Goal: Task Accomplishment & Management: Manage account settings

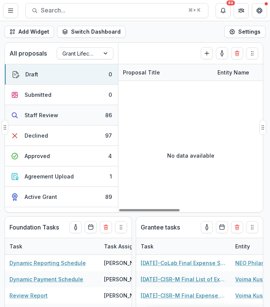
click at [34, 114] on div "Staff Review" at bounding box center [42, 115] width 34 height 8
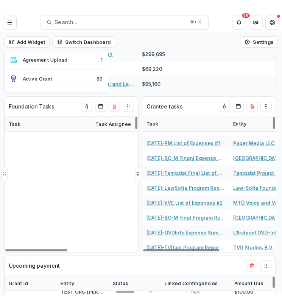
scroll to position [557, 0]
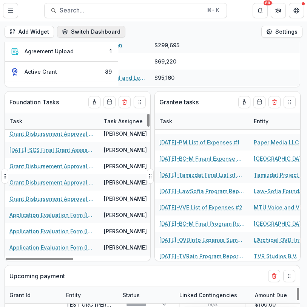
click at [88, 32] on button "Switch Dashboard" at bounding box center [91, 32] width 68 height 12
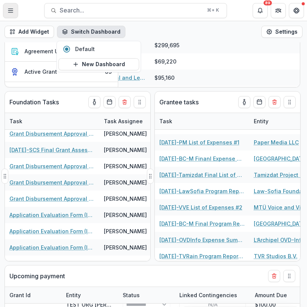
click at [11, 11] on icon "Toggle Menu" at bounding box center [11, 11] width 6 height 6
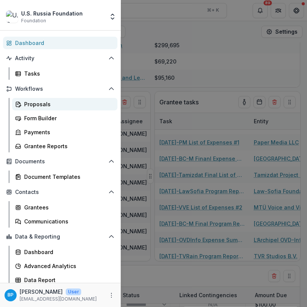
click at [34, 104] on div "Proposals" at bounding box center [67, 104] width 87 height 8
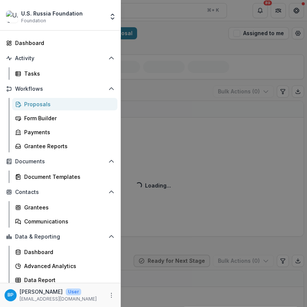
click at [193, 47] on div "U.S. Russia Foundation Foundation Team Settings Dashboard Activity Tasks Workfl…" at bounding box center [153, 153] width 307 height 307
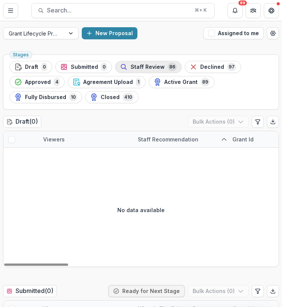
click at [158, 70] on span "Staff Review" at bounding box center [147, 67] width 34 height 6
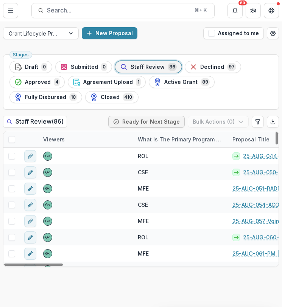
click at [156, 137] on div "What is the primary program area your project fits in to?" at bounding box center [180, 139] width 94 height 8
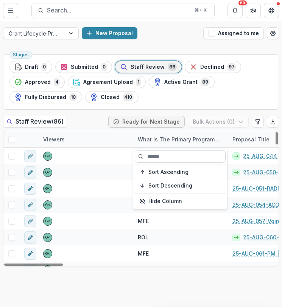
click at [154, 160] on input at bounding box center [180, 156] width 91 height 12
type input "***"
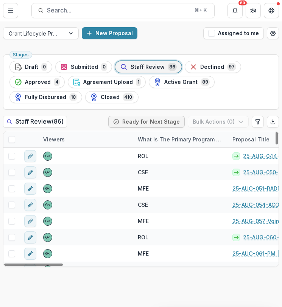
click at [149, 143] on div "What is the primary program area your project fits in to?" at bounding box center [180, 139] width 94 height 8
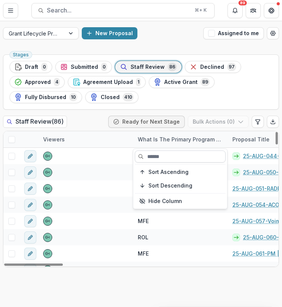
click at [154, 155] on input at bounding box center [180, 156] width 91 height 12
type input "***"
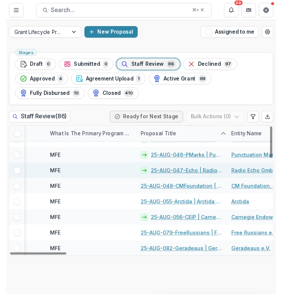
scroll to position [393, 92]
